Goal: Information Seeking & Learning: Check status

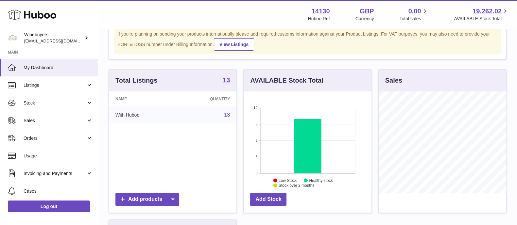
scroll to position [81, 0]
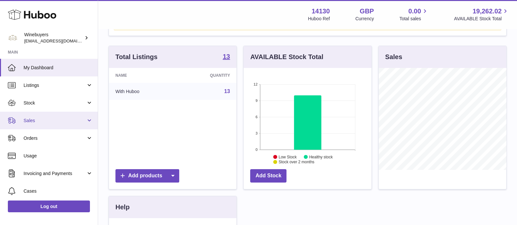
click at [52, 127] on link "Sales" at bounding box center [49, 121] width 98 height 18
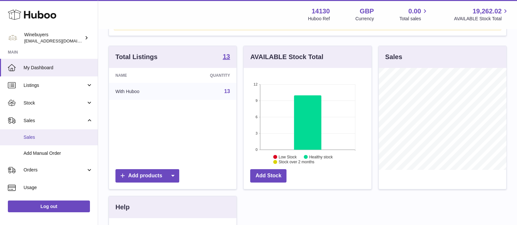
click at [44, 136] on span "Sales" at bounding box center [58, 137] width 69 height 6
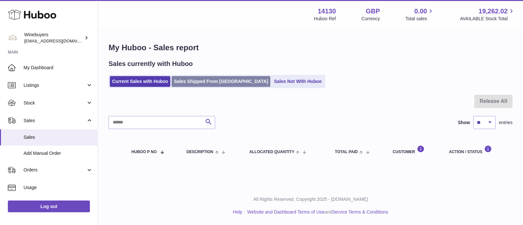
click at [222, 81] on link "Sales Shipped From [GEOGRAPHIC_DATA]" at bounding box center [221, 81] width 99 height 11
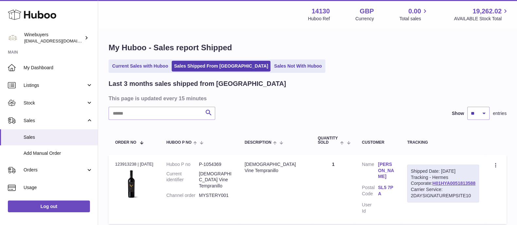
scroll to position [163, 0]
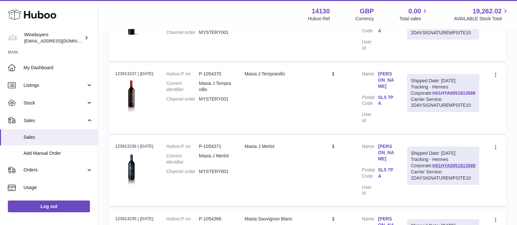
click at [435, 96] on link "H01HYA0051813588" at bounding box center [454, 93] width 43 height 5
click at [53, 144] on link "Sales" at bounding box center [49, 138] width 98 height 16
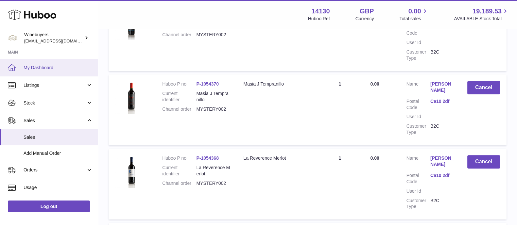
scroll to position [232, 0]
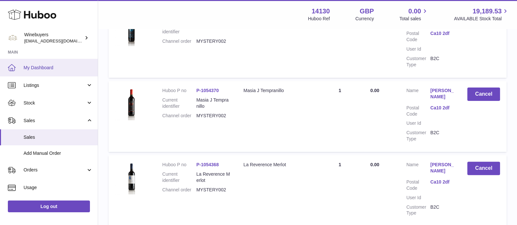
click at [53, 65] on span "My Dashboard" at bounding box center [58, 68] width 69 height 6
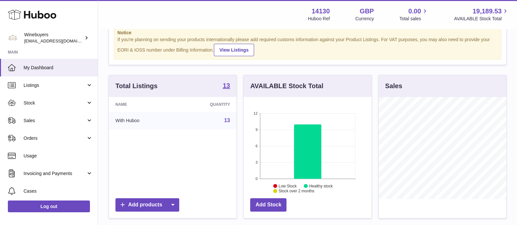
scroll to position [41, 0]
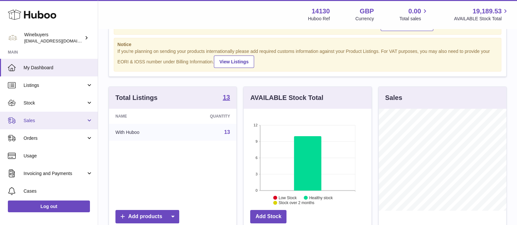
click at [45, 118] on span "Sales" at bounding box center [55, 121] width 62 height 6
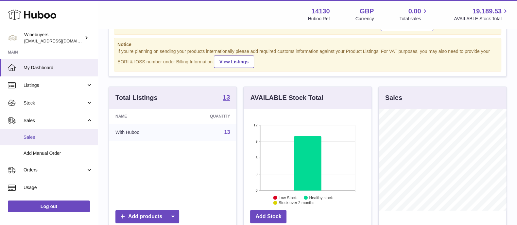
click at [44, 135] on span "Sales" at bounding box center [58, 137] width 69 height 6
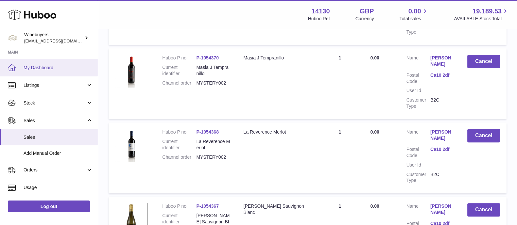
scroll to position [191, 0]
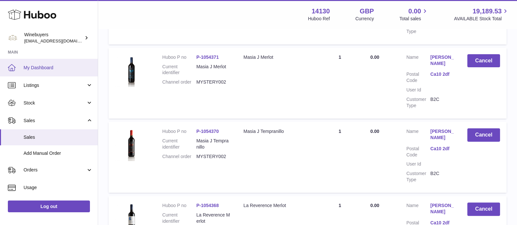
click at [32, 65] on span "My Dashboard" at bounding box center [58, 68] width 69 height 6
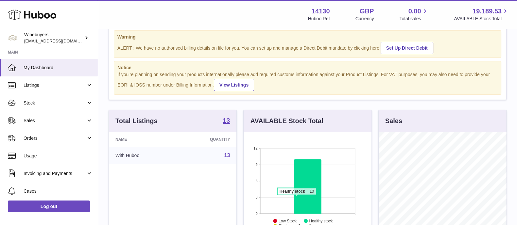
scroll to position [41, 0]
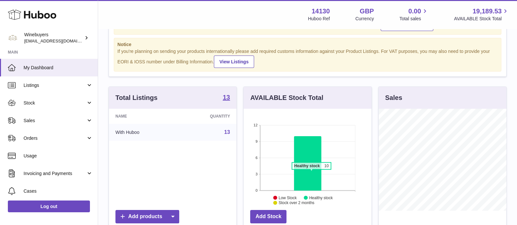
click at [311, 172] on icon at bounding box center [307, 163] width 27 height 55
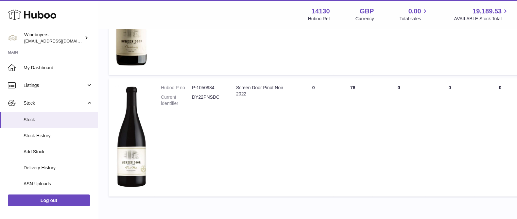
scroll to position [712, 0]
